Goal: Task Accomplishment & Management: Use online tool/utility

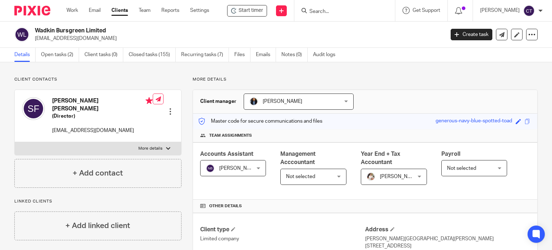
click at [326, 8] on form at bounding box center [347, 10] width 77 height 9
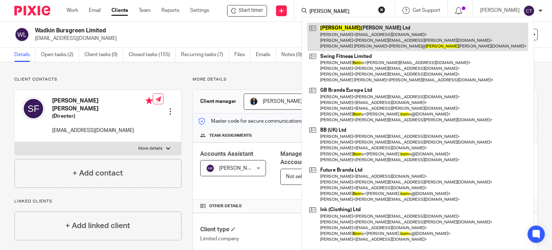
type input "[PERSON_NAME]"
click at [333, 31] on link at bounding box center [418, 37] width 221 height 28
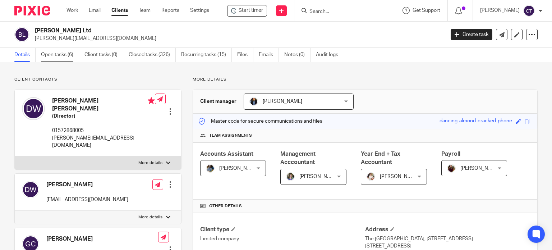
click at [65, 49] on link "Open tasks (6)" at bounding box center [60, 55] width 38 height 14
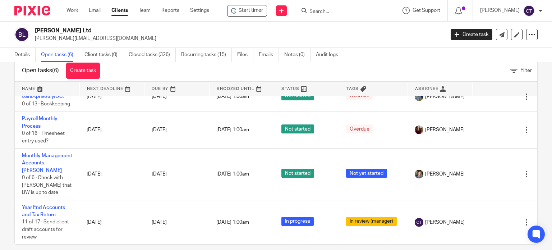
scroll to position [26, 0]
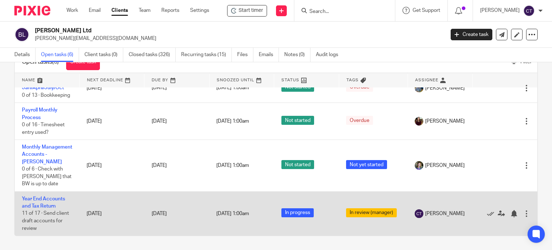
click at [28, 195] on td "Year End Accounts and Tax Return 11 of 17 · Send client draft accounts for revi…" at bounding box center [47, 213] width 65 height 44
click at [28, 197] on link "Year End Accounts and Tax Return" at bounding box center [43, 202] width 43 height 12
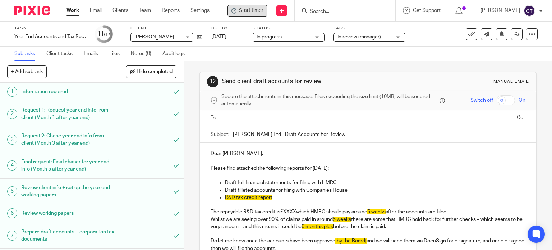
click at [251, 13] on span "Start timer" at bounding box center [251, 11] width 24 height 8
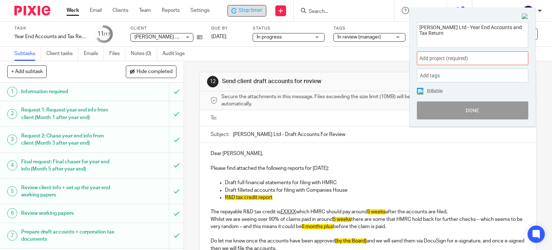
click at [423, 56] on span "Add project (required) :" at bounding box center [465, 59] width 91 height 8
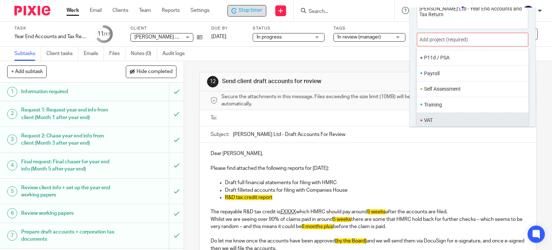
scroll to position [35, 0]
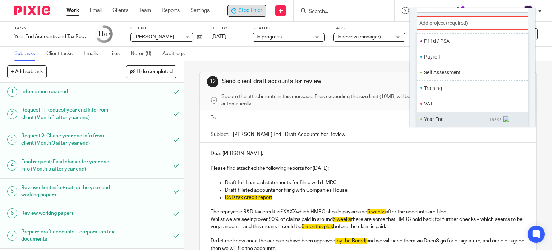
click at [438, 117] on li "Year End" at bounding box center [455, 119] width 62 height 8
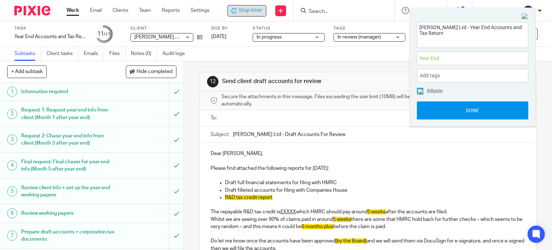
click at [434, 110] on button "Done" at bounding box center [473, 110] width 112 height 18
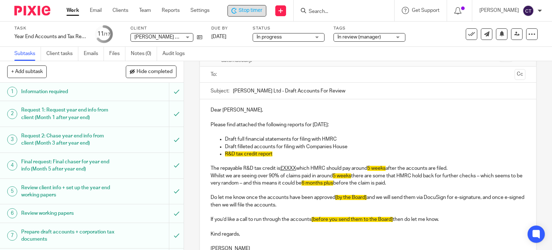
scroll to position [108, 0]
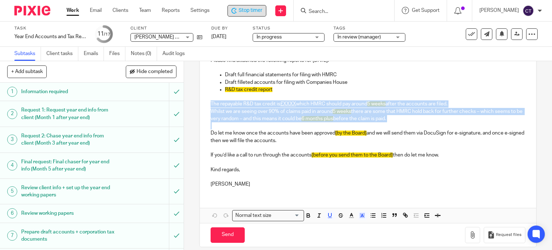
drag, startPoint x: 209, startPoint y: 101, endPoint x: 417, endPoint y: 122, distance: 208.9
click at [417, 122] on div "Dear Derrick, Please find attached the following reports for 31 Dec 2024: Draft…" at bounding box center [368, 114] width 337 height 158
copy div "The repayable R&D tax credit is £XXXX which HMRC should pay around 5 weeks afte…"
click at [214, 123] on p at bounding box center [368, 125] width 315 height 7
click at [235, 116] on p "Whilst we are seeing over 90% of claims paid in around 5 weeks there are some t…" at bounding box center [368, 115] width 315 height 15
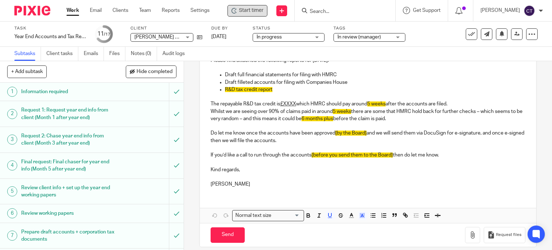
click at [274, 87] on p "R&D tax credit report" at bounding box center [375, 89] width 301 height 7
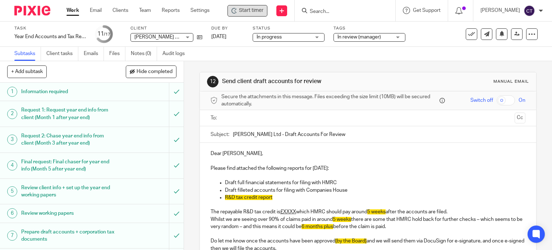
click at [242, 9] on span "Start timer" at bounding box center [251, 11] width 24 height 8
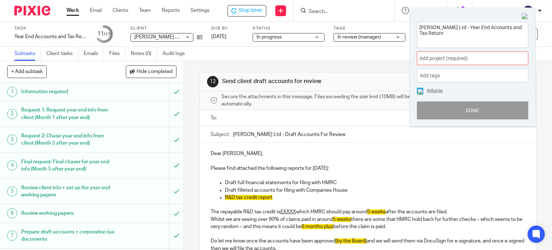
click at [437, 58] on span "Add project (required) :" at bounding box center [465, 59] width 91 height 8
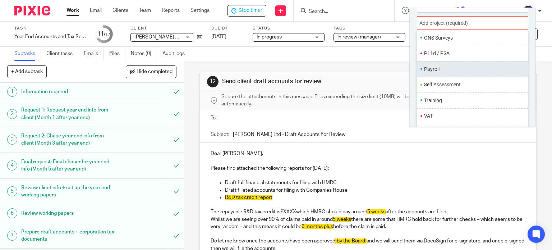
scroll to position [269, 0]
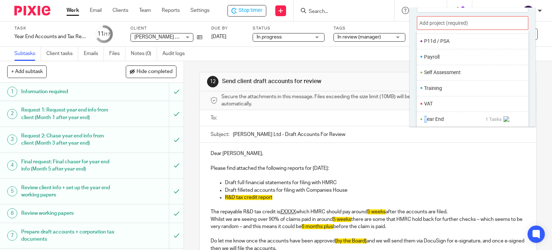
click at [426, 120] on li "Year End" at bounding box center [455, 119] width 62 height 8
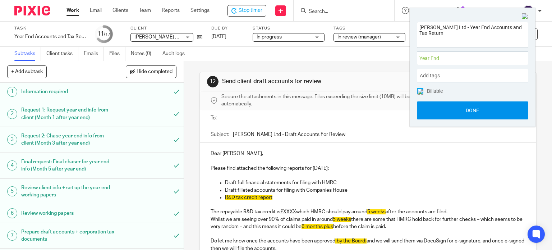
click at [436, 112] on button "Done" at bounding box center [473, 110] width 112 height 18
